Goal: Task Accomplishment & Management: Manage account settings

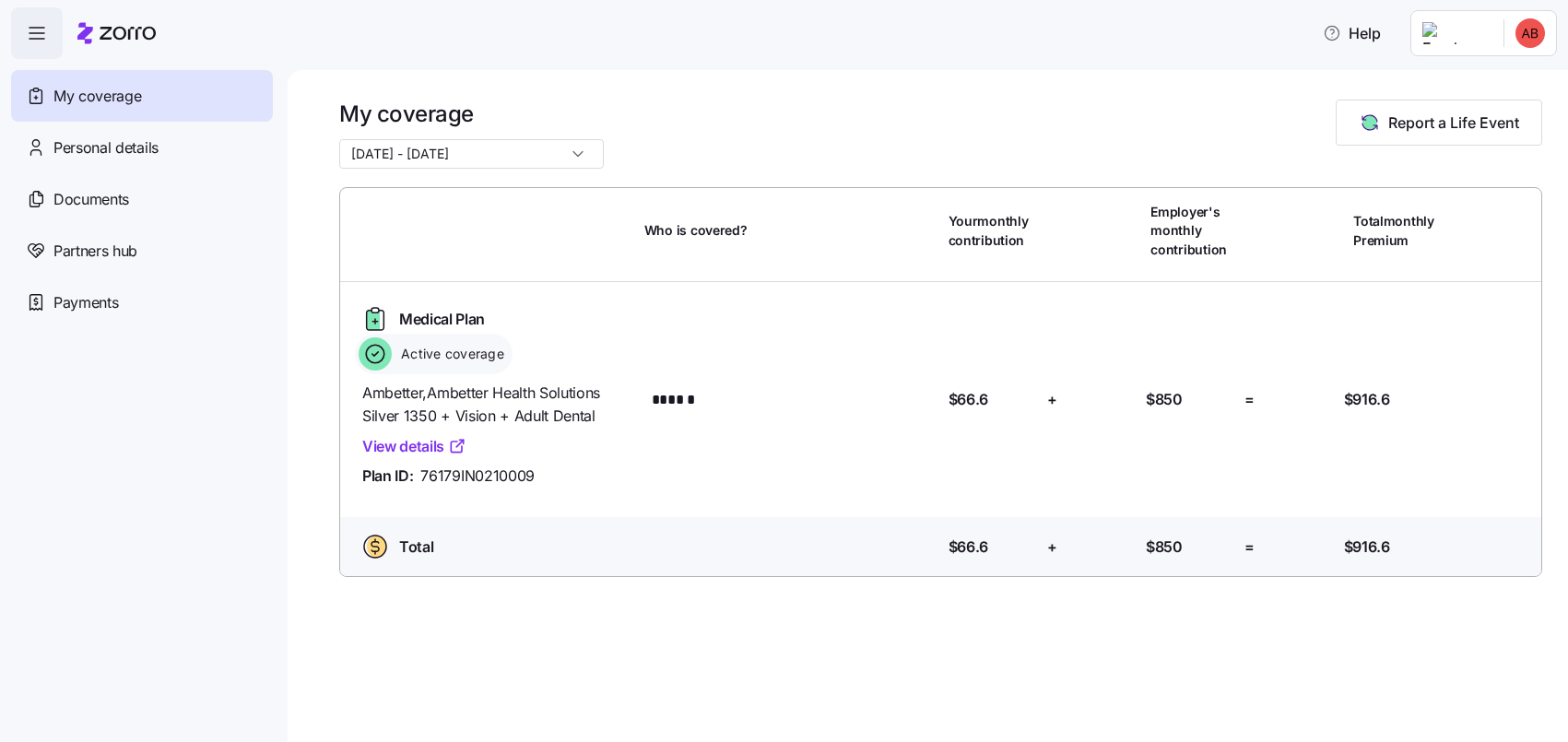
click at [420, 446] on link "View details" at bounding box center [413, 447] width 104 height 23
click at [102, 304] on span "Payments" at bounding box center [86, 303] width 65 height 23
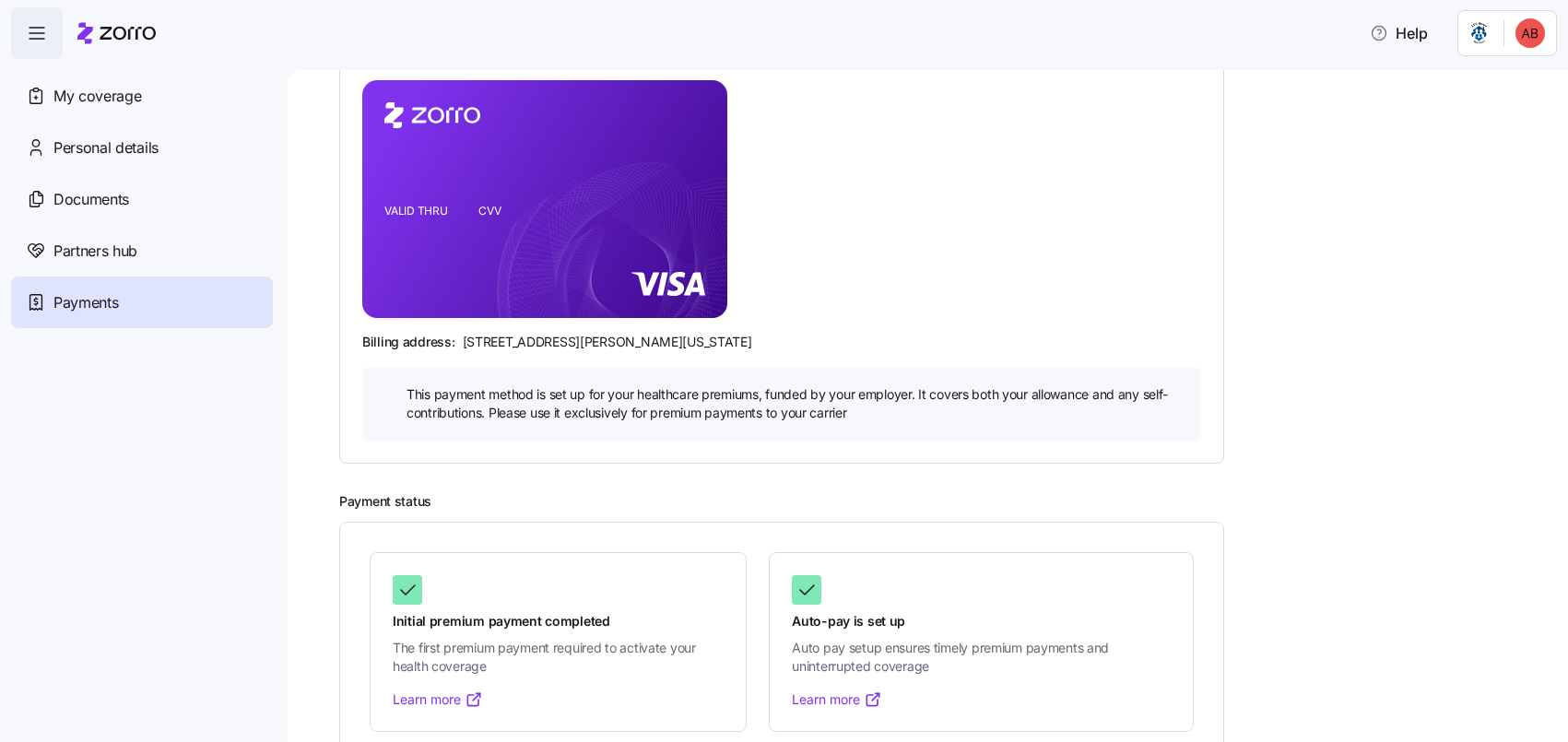
scroll to position [299, 0]
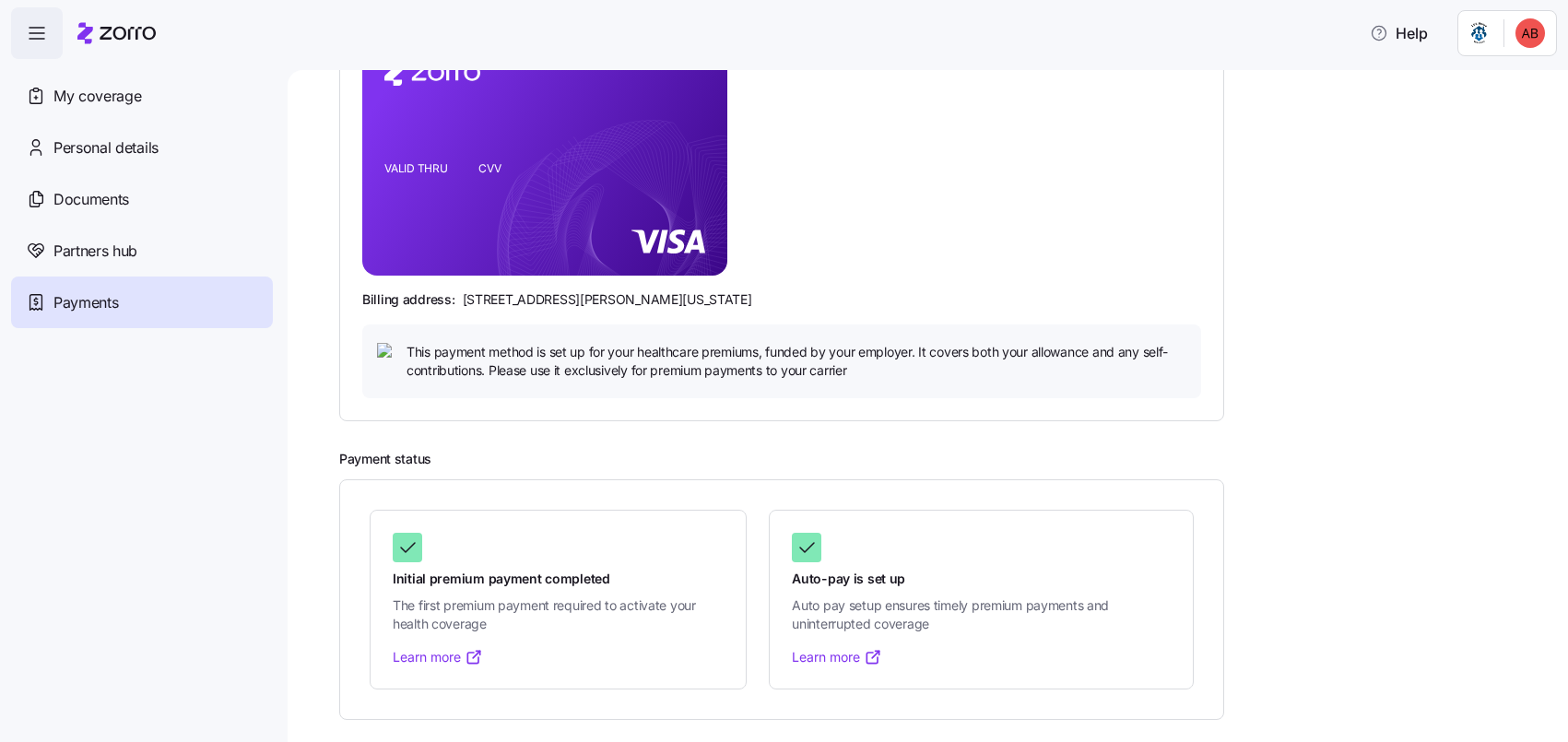
click at [430, 657] on link "Learn more" at bounding box center [437, 656] width 91 height 18
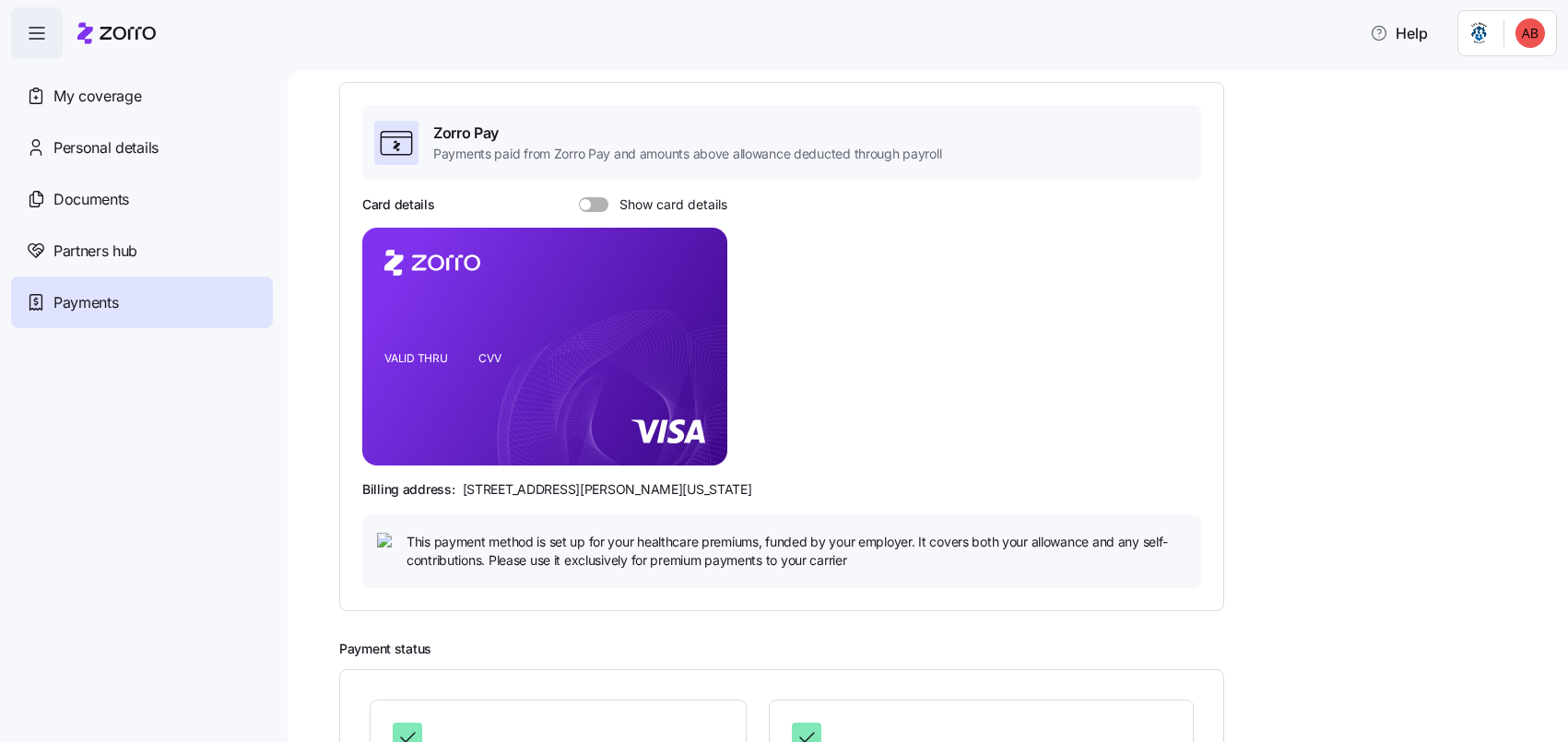
scroll to position [97, 0]
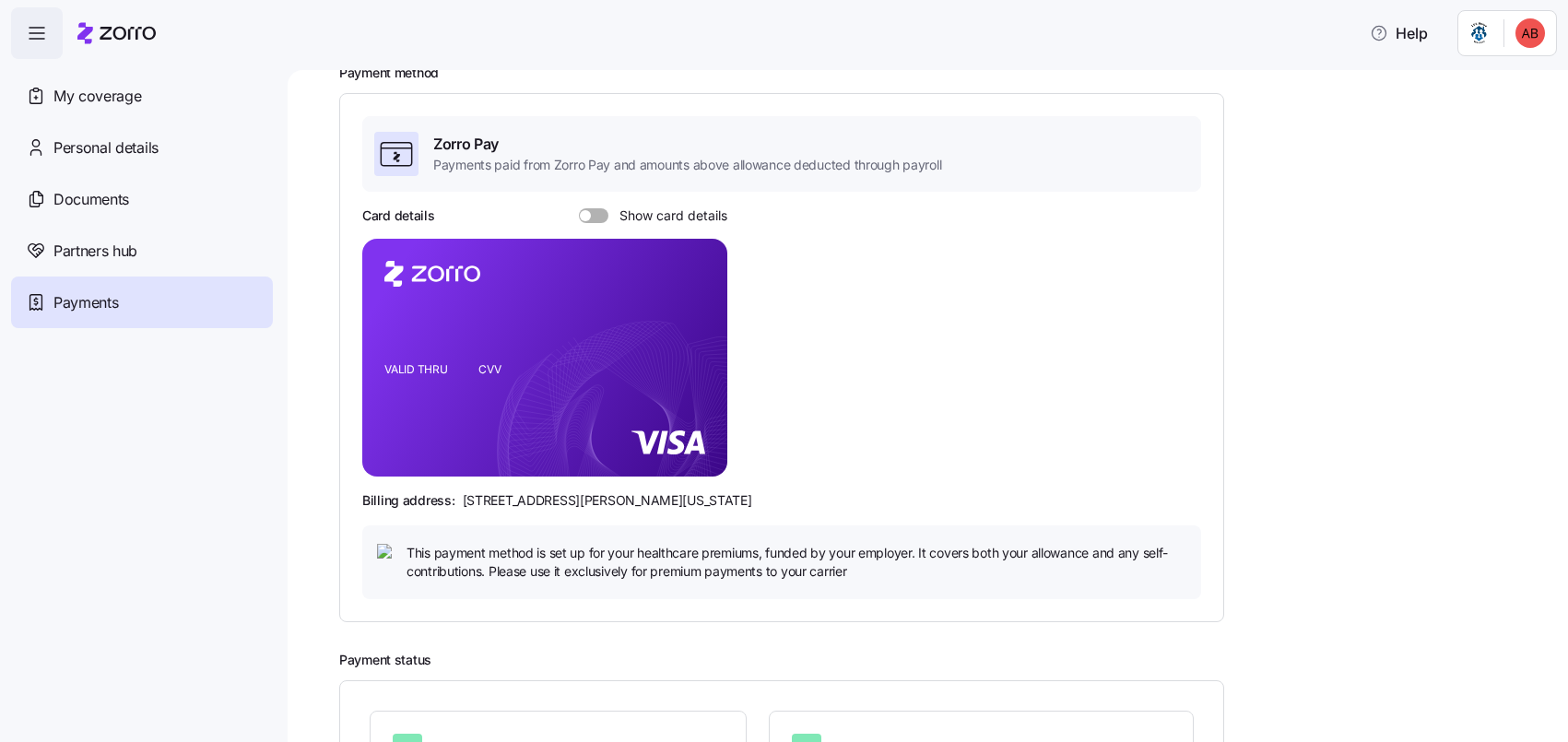
click at [594, 217] on span at bounding box center [600, 215] width 18 height 14
click at [579, 208] on input "Show card details" at bounding box center [579, 208] width 0 height 0
click at [583, 213] on span at bounding box center [587, 215] width 18 height 14
click at [579, 208] on input "Show card details" at bounding box center [579, 208] width 0 height 0
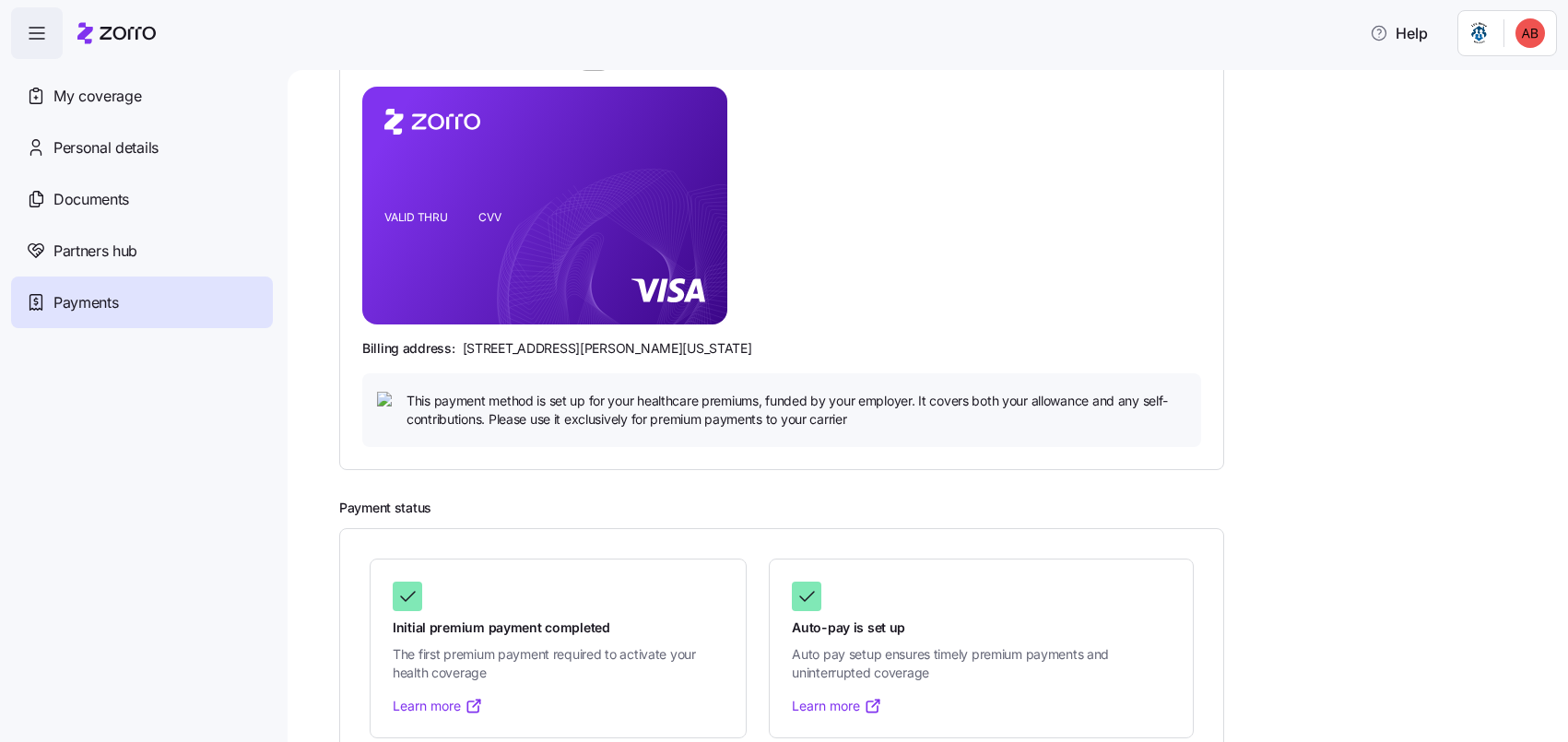
scroll to position [299, 0]
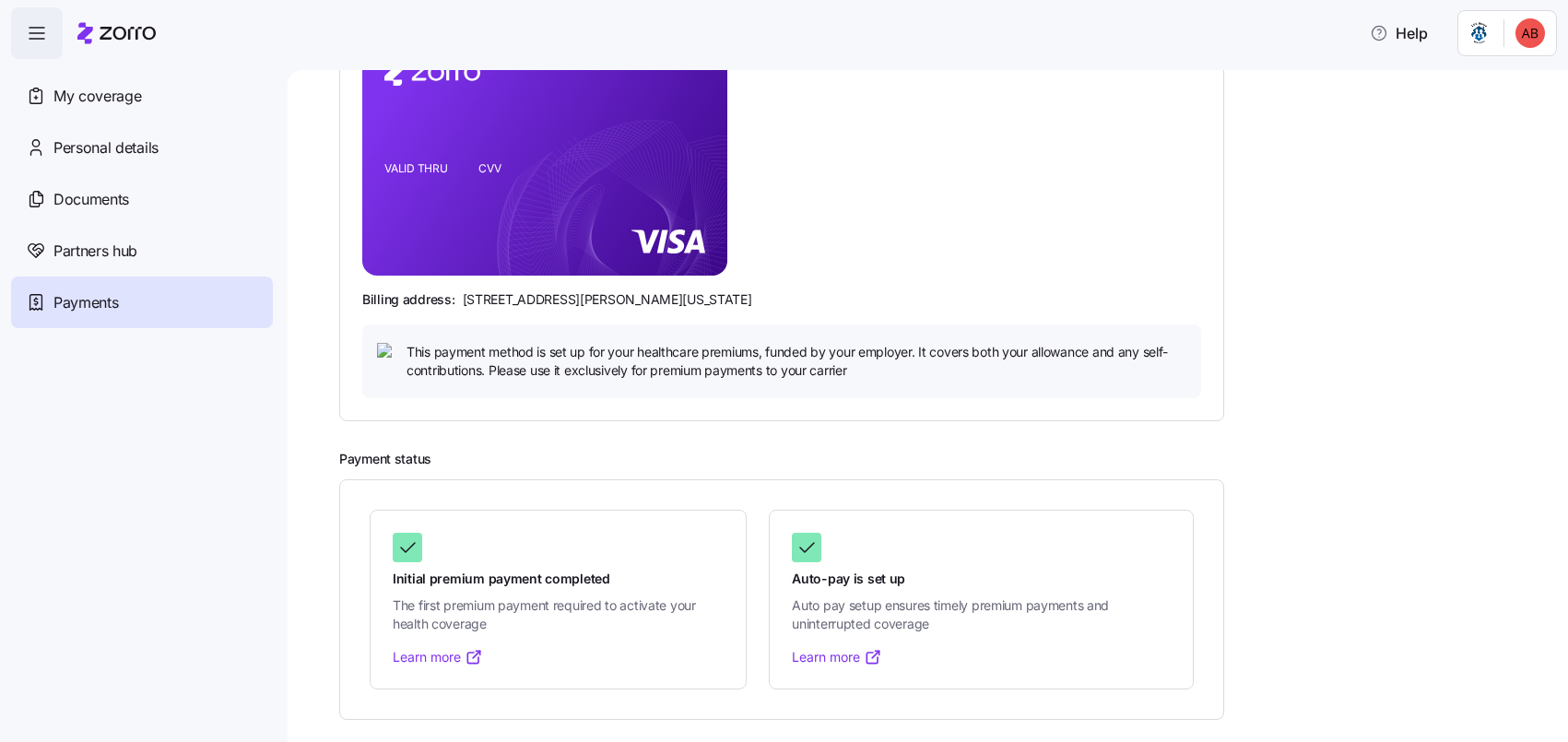
click at [823, 655] on link "Learn more" at bounding box center [837, 656] width 91 height 18
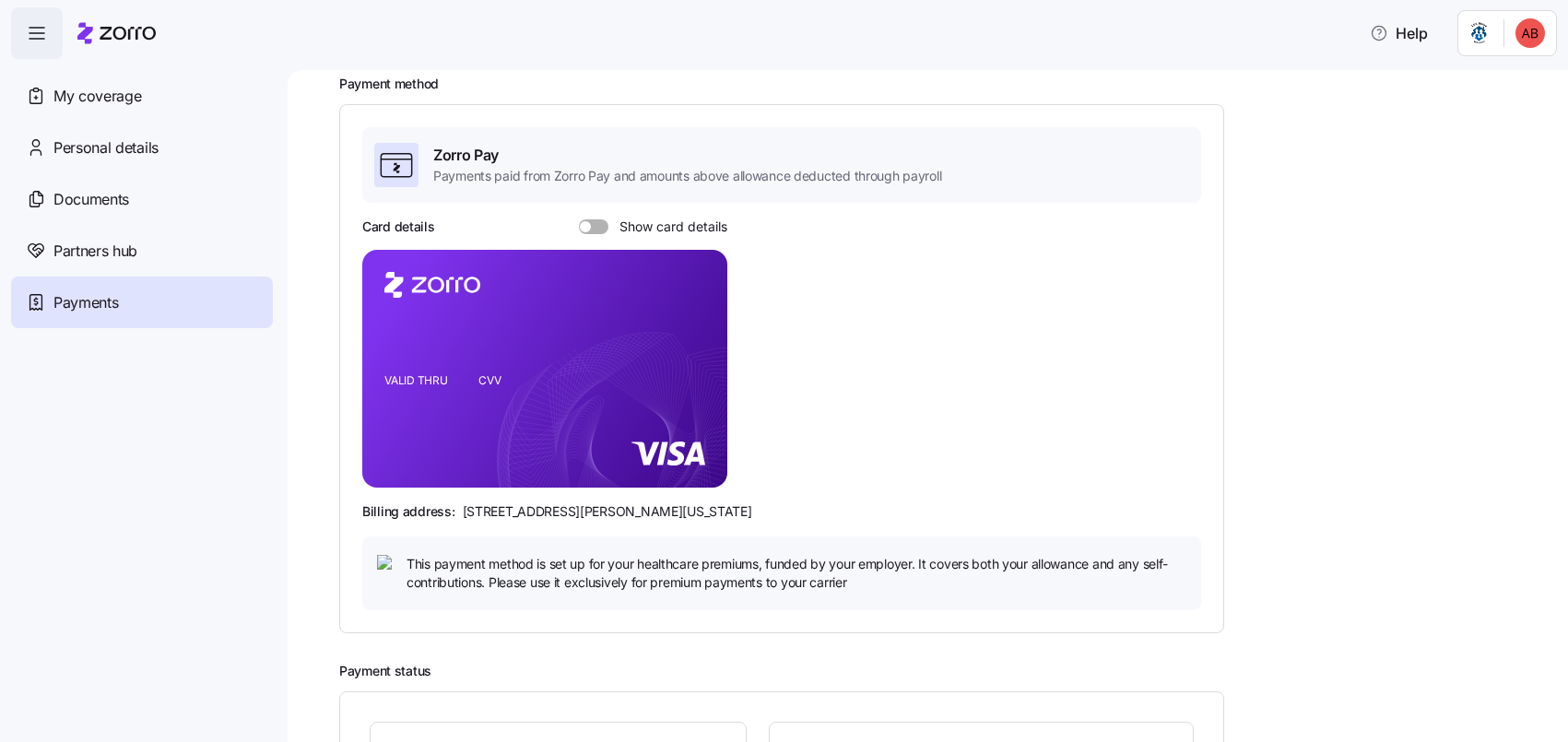
scroll to position [0, 0]
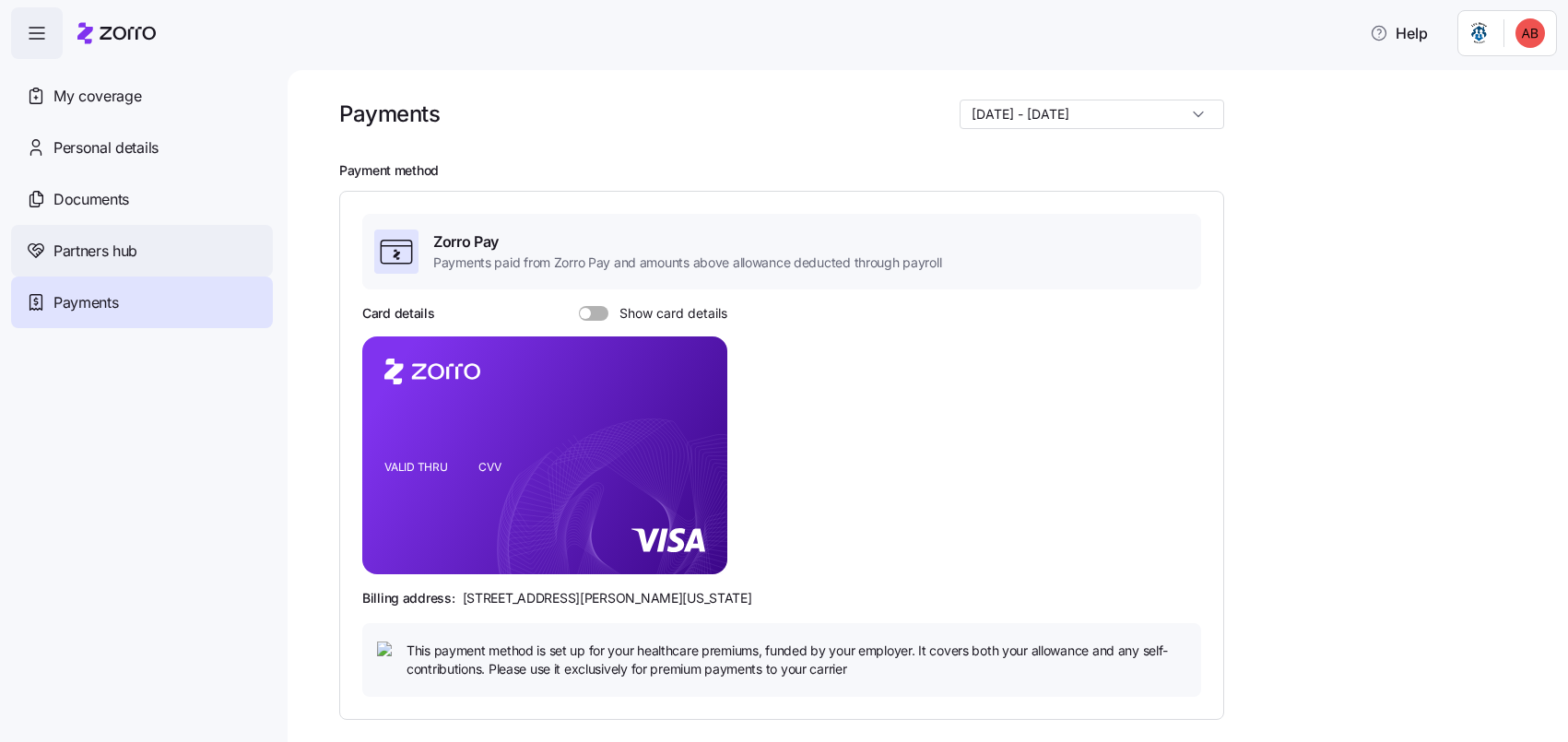
click at [95, 255] on span "Partners hub" at bounding box center [95, 251] width 84 height 23
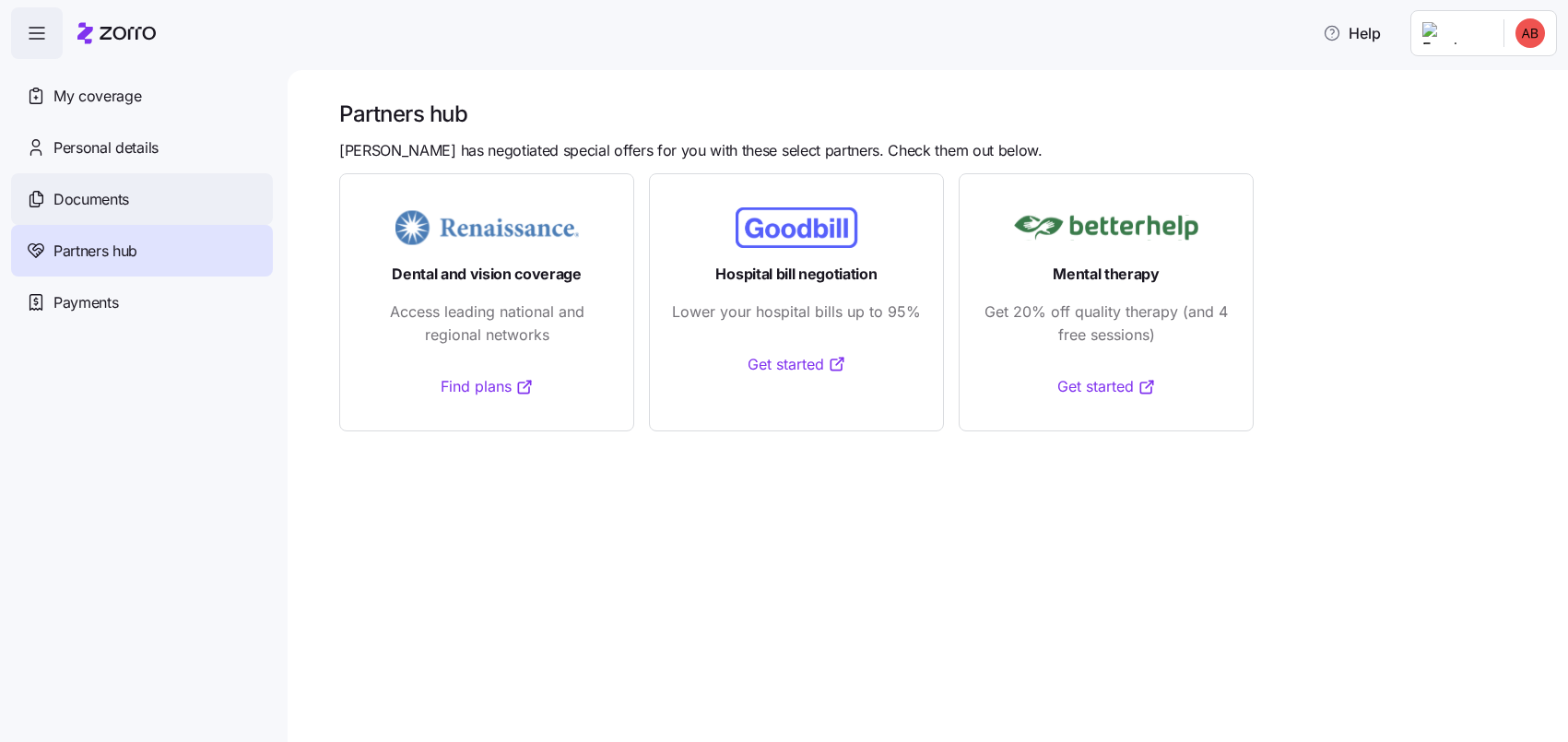
click at [104, 201] on span "Documents" at bounding box center [91, 200] width 75 height 23
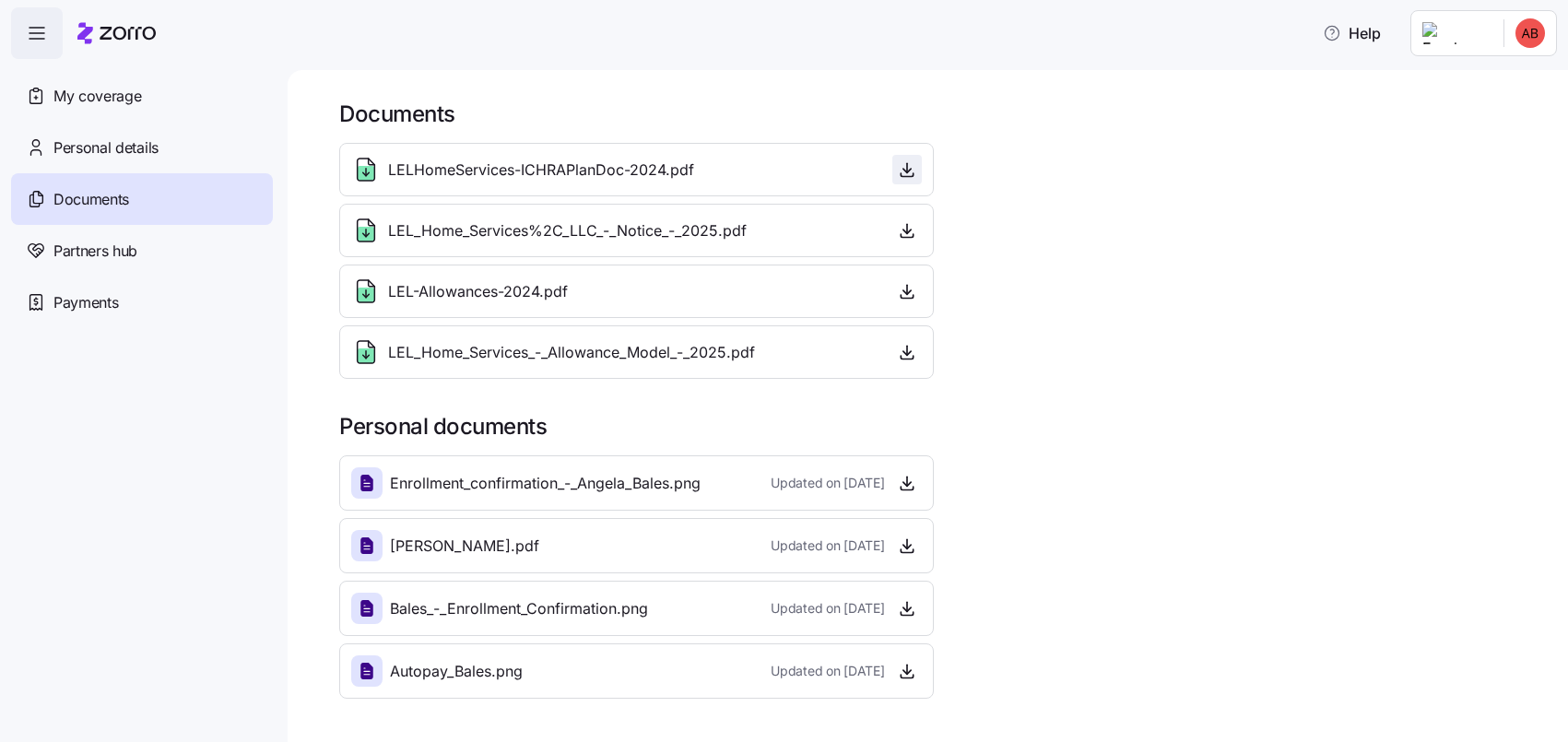
click at [911, 172] on icon "button" at bounding box center [906, 169] width 18 height 18
click at [907, 294] on icon "button" at bounding box center [906, 290] width 18 height 18
click at [148, 145] on span "Personal details" at bounding box center [106, 148] width 105 height 23
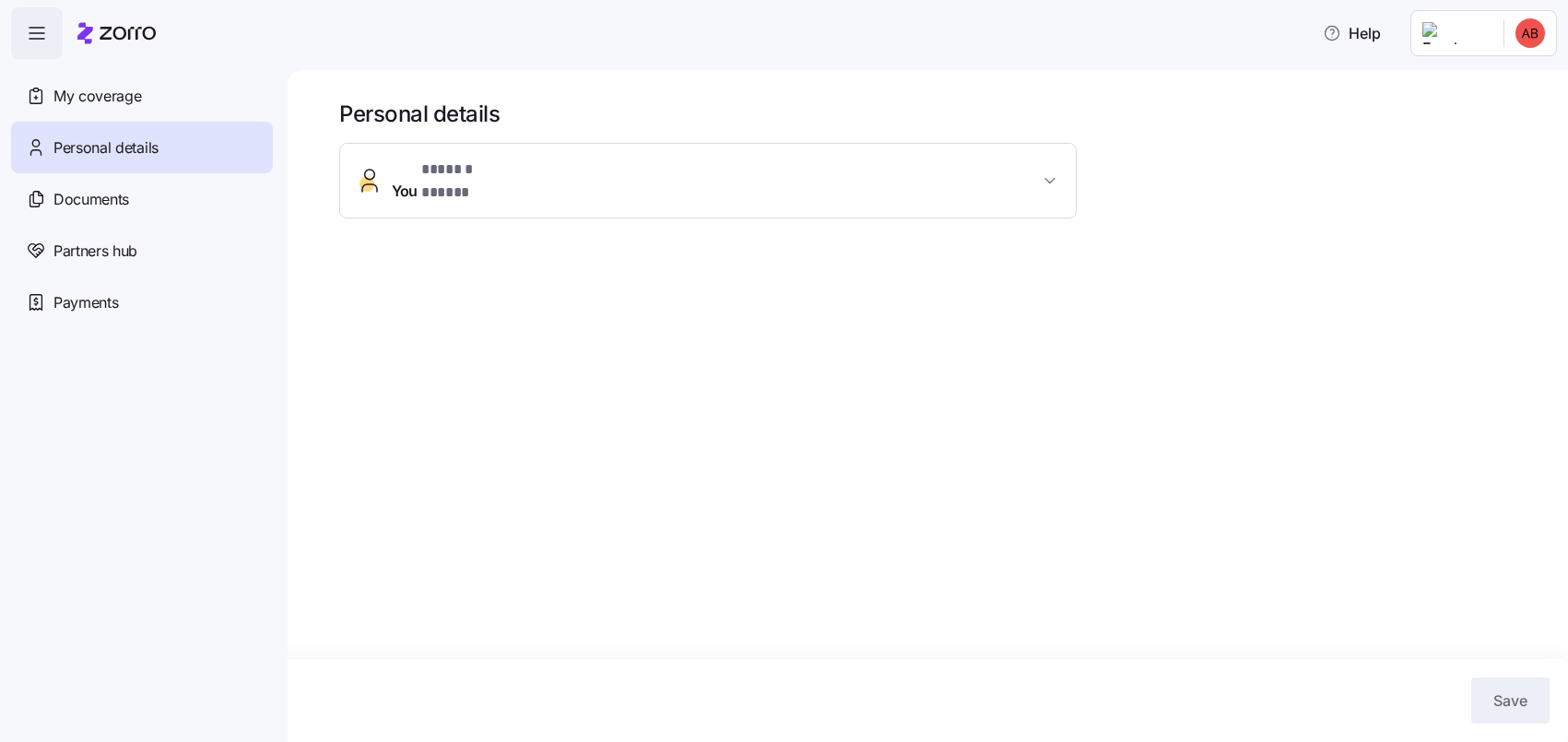
click at [1049, 176] on icon "button" at bounding box center [1049, 180] width 18 height 18
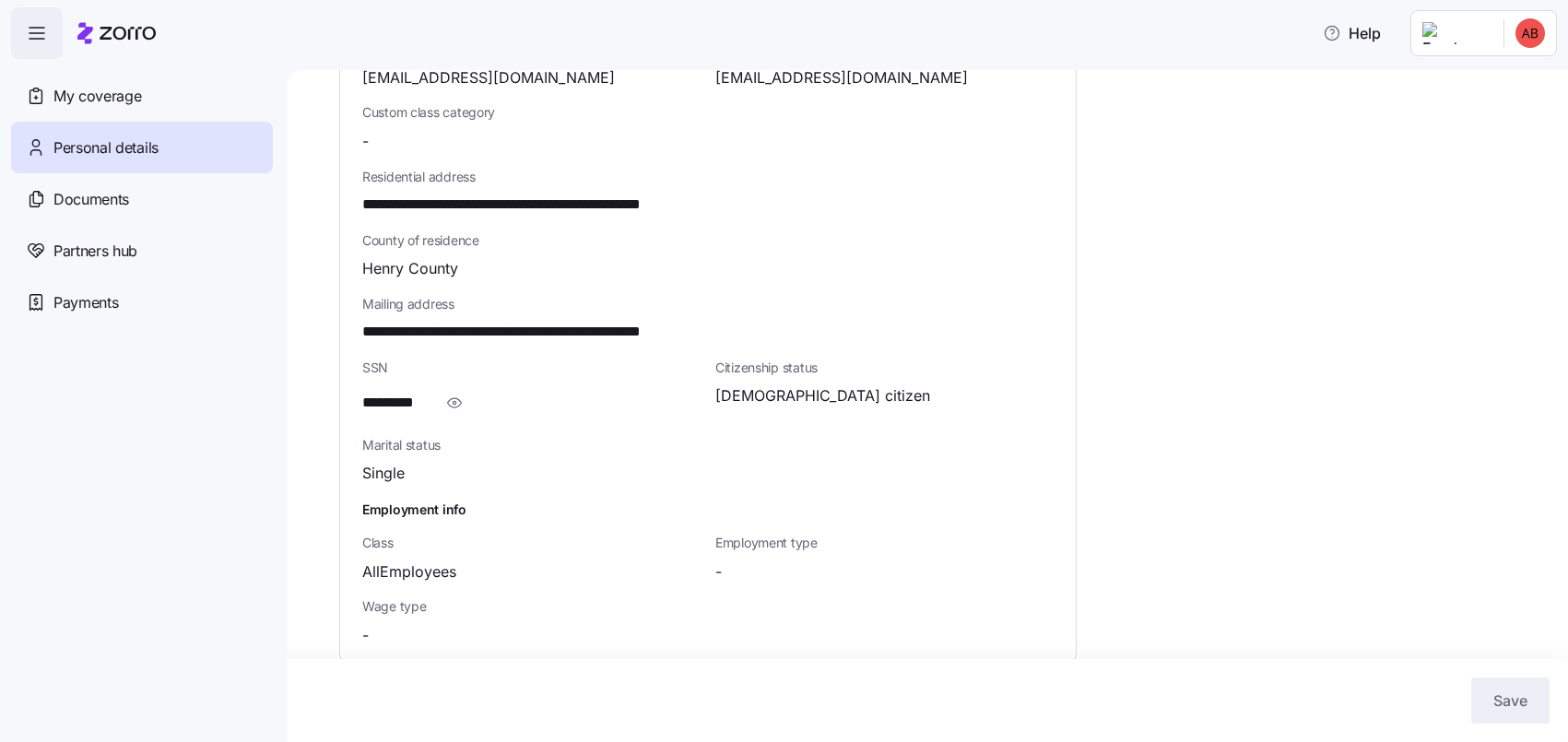
scroll to position [497, 0]
click at [460, 391] on icon "button" at bounding box center [454, 401] width 18 height 22
click at [480, 395] on icon "button" at bounding box center [480, 402] width 13 height 13
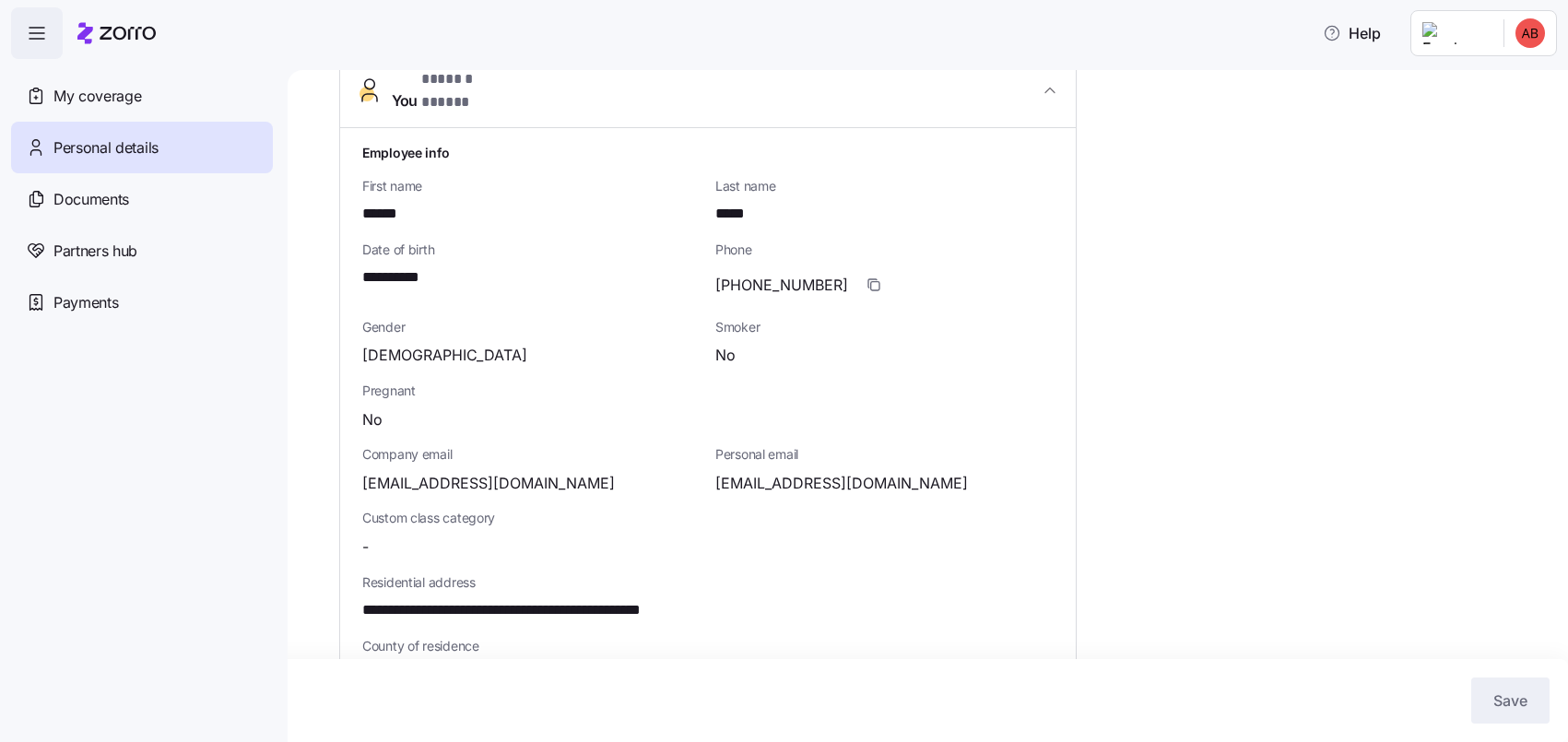
scroll to position [0, 0]
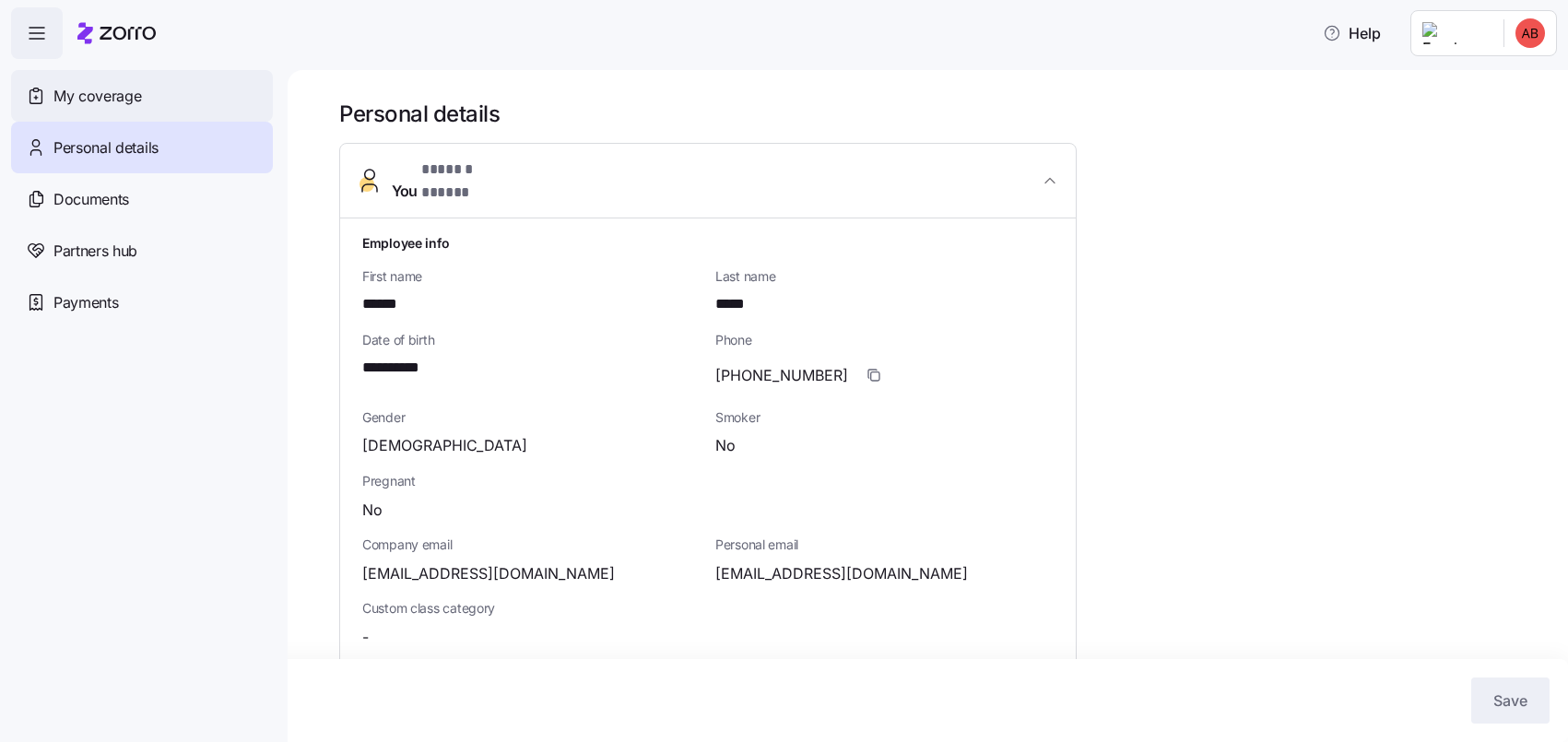
click at [131, 93] on span "My coverage" at bounding box center [97, 96] width 88 height 23
